Goal: Complete application form

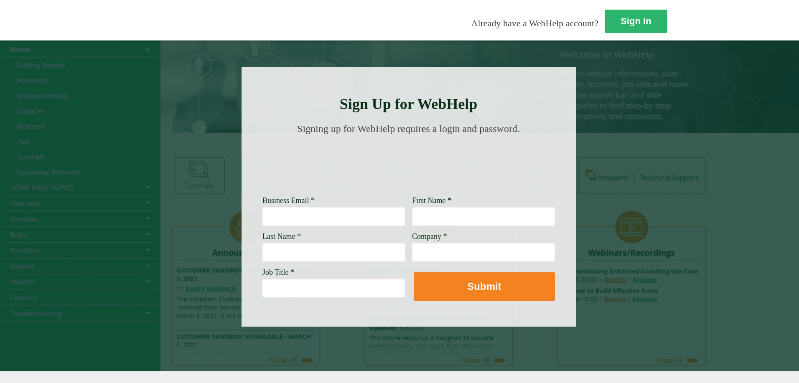
click at [262, 215] on input "Business Email *" at bounding box center [333, 215] width 143 height 19
type input "[PERSON_NAME][EMAIL_ADDRESS][DOMAIN_NAME]"
click at [412, 218] on input "First Name *" at bounding box center [483, 215] width 143 height 19
type input "[PERSON_NAME]"
click at [262, 257] on input "Last Name *" at bounding box center [333, 251] width 143 height 19
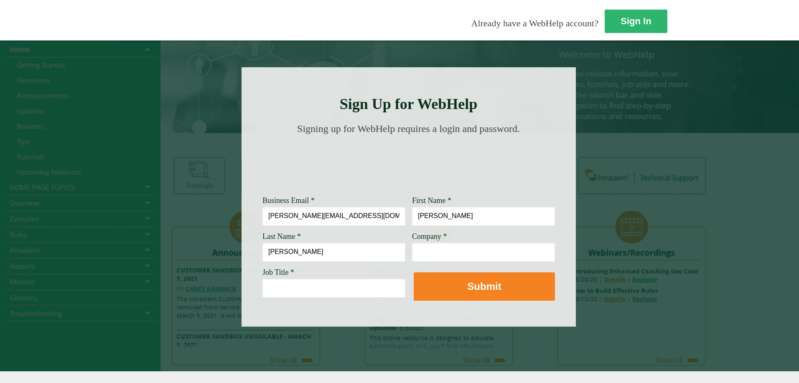
type input "[PERSON_NAME]"
click at [412, 257] on input "Company *" at bounding box center [483, 251] width 143 height 19
type input "[PERSON_NAME] Fargo"
click at [262, 283] on input "Job Title *" at bounding box center [333, 287] width 143 height 19
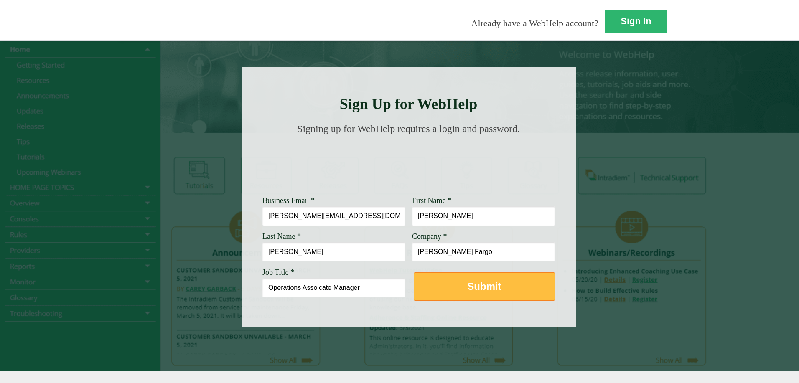
type input "Operations Assoicate Manager"
click at [467, 291] on strong "Submit" at bounding box center [484, 286] width 34 height 11
